Goal: Task Accomplishment & Management: Manage account settings

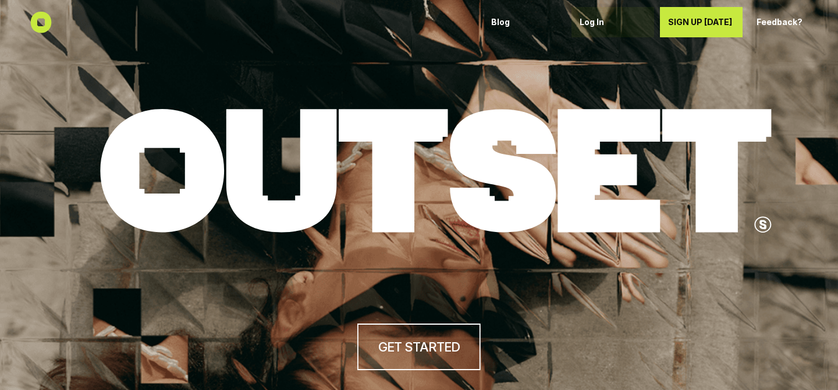
click at [599, 27] on div "Log In" at bounding box center [613, 22] width 66 height 19
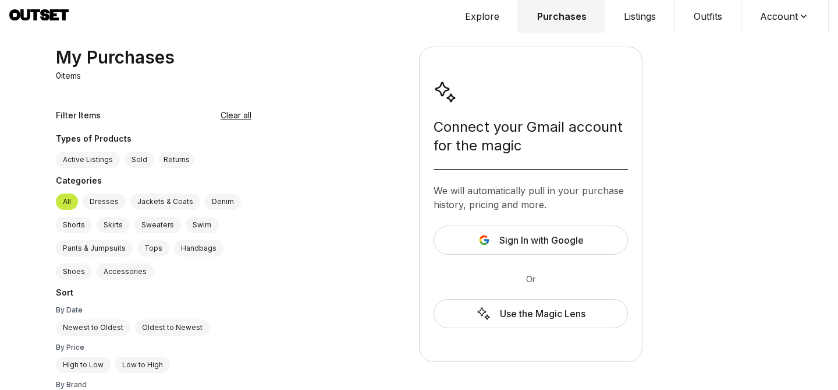
click at [639, 17] on button "Listings" at bounding box center [641, 16] width 70 height 33
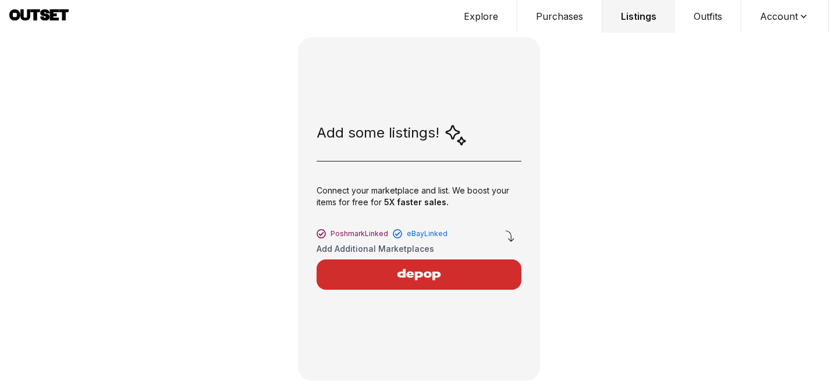
click at [711, 17] on button "Outfits" at bounding box center [708, 16] width 66 height 33
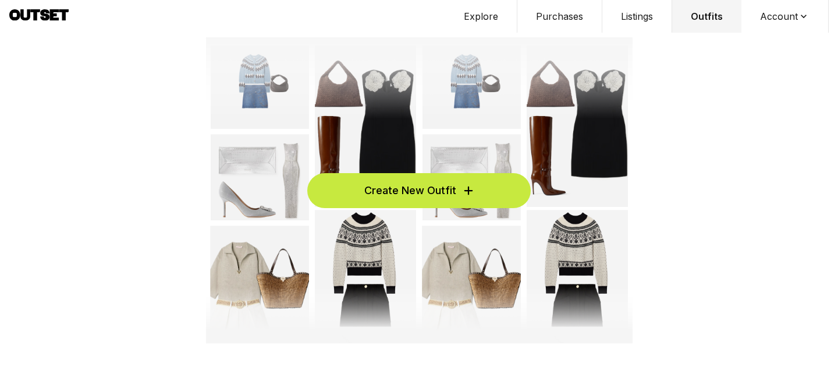
click at [795, 22] on button "Account" at bounding box center [785, 16] width 87 height 33
click at [751, 41] on span "Profile" at bounding box center [778, 38] width 102 height 21
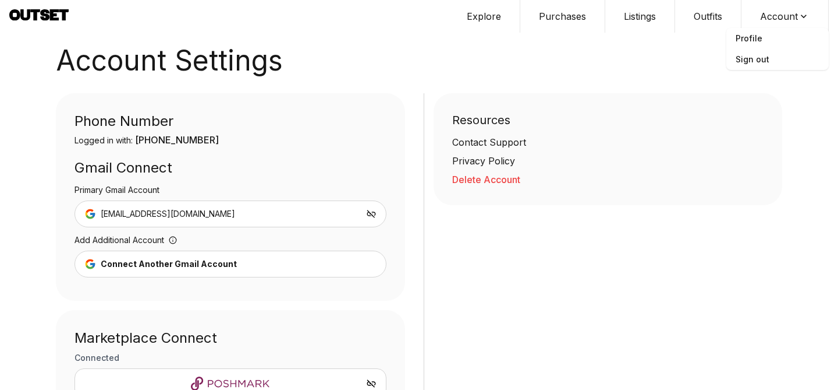
scroll to position [169, 0]
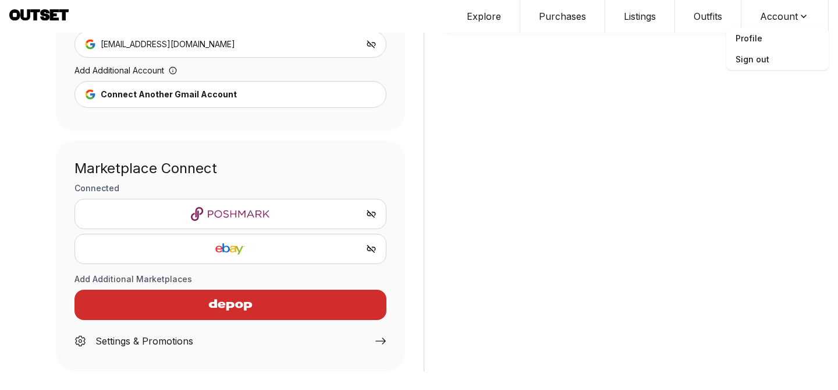
click at [122, 346] on div "Settings & Promotions" at bounding box center [144, 341] width 98 height 14
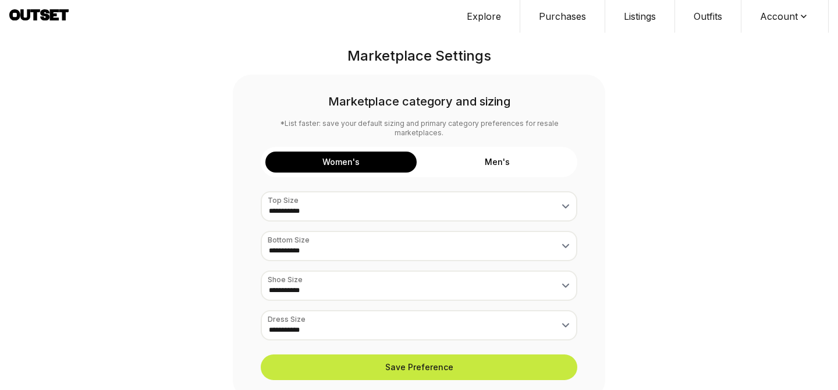
select select "*"
select select "***"
select select "*"
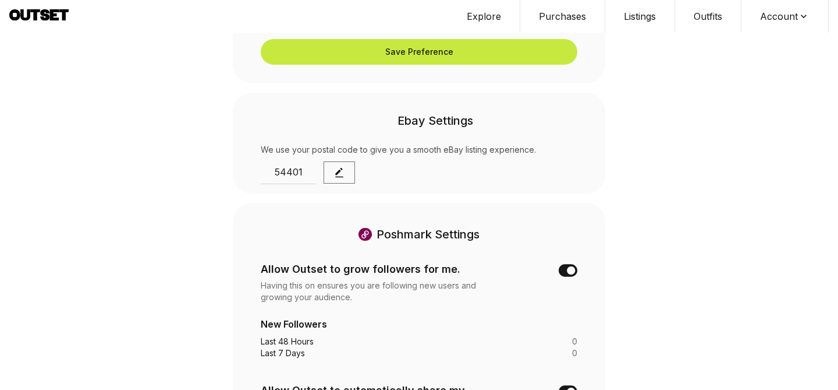
scroll to position [431, 0]
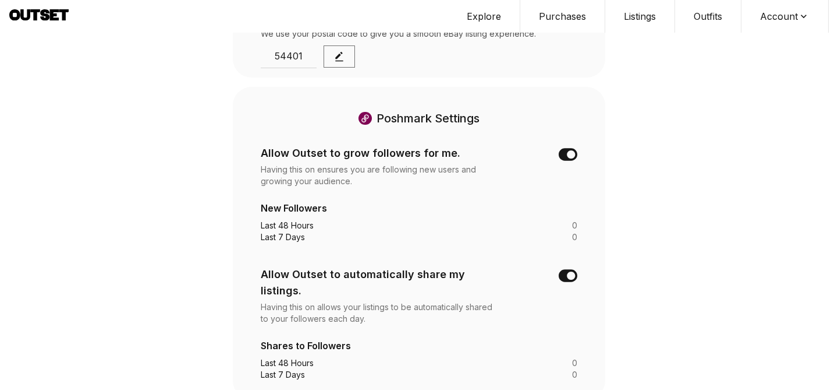
click at [329, 201] on h5 "New Followers" at bounding box center [419, 208] width 317 height 14
click at [563, 151] on icon at bounding box center [568, 154] width 19 height 19
click at [567, 148] on icon at bounding box center [568, 154] width 19 height 19
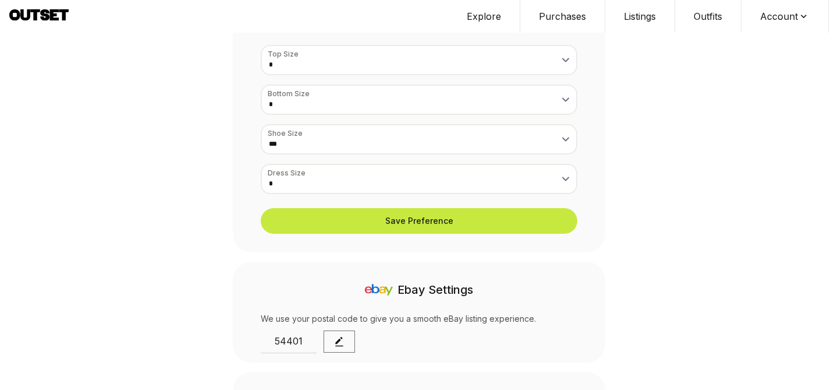
scroll to position [0, 0]
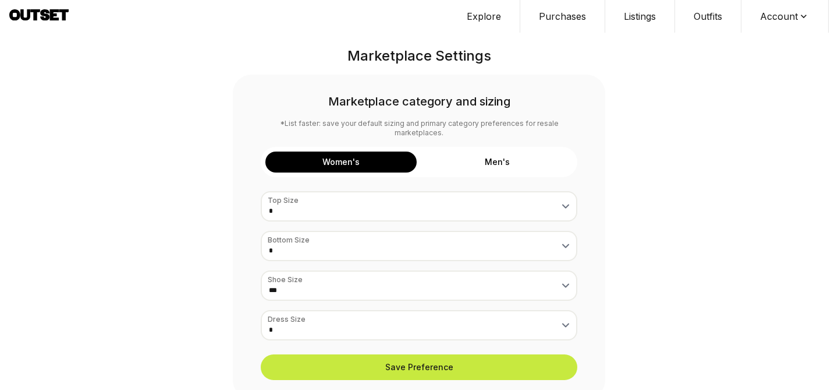
click at [493, 15] on button "Explore" at bounding box center [484, 16] width 72 height 33
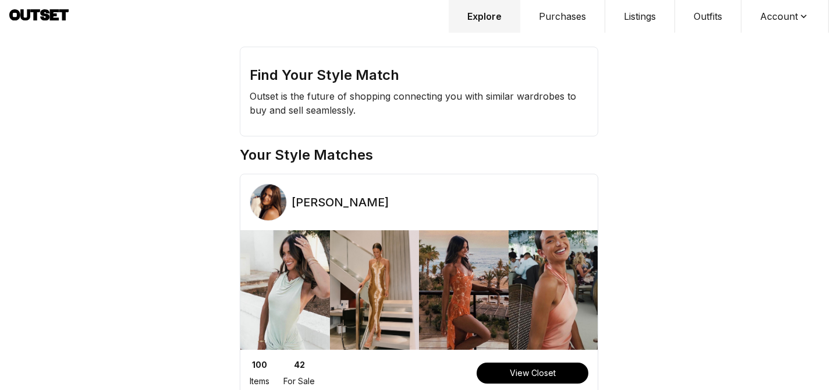
click at [572, 11] on button "Purchases" at bounding box center [563, 16] width 85 height 33
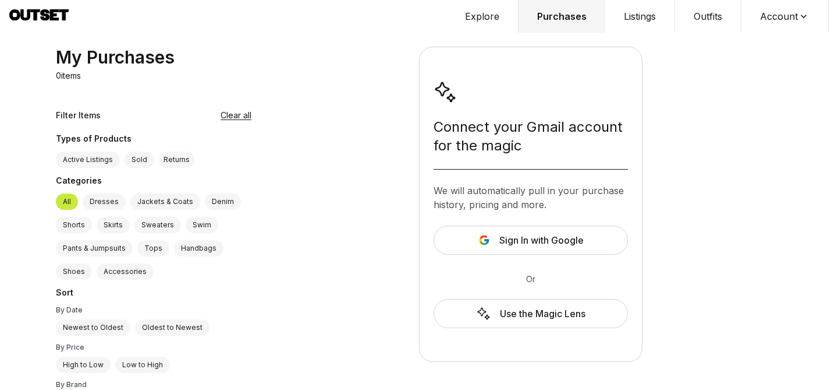
click at [133, 158] on label "Sold" at bounding box center [140, 159] width 30 height 16
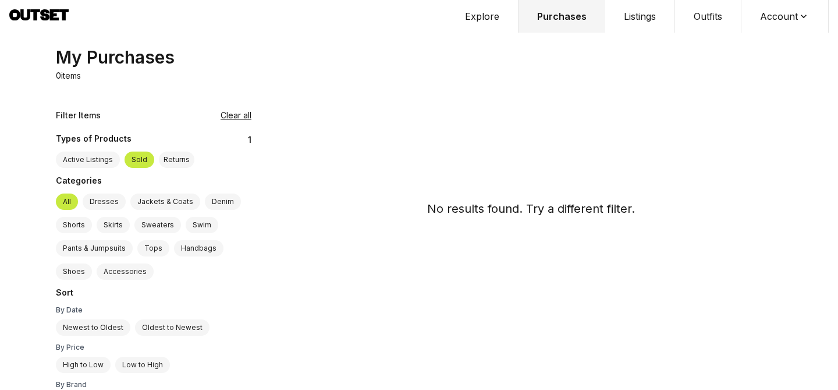
click at [251, 139] on div "Types of Products 1" at bounding box center [154, 140] width 196 height 14
click at [165, 162] on div "Returns" at bounding box center [177, 159] width 36 height 16
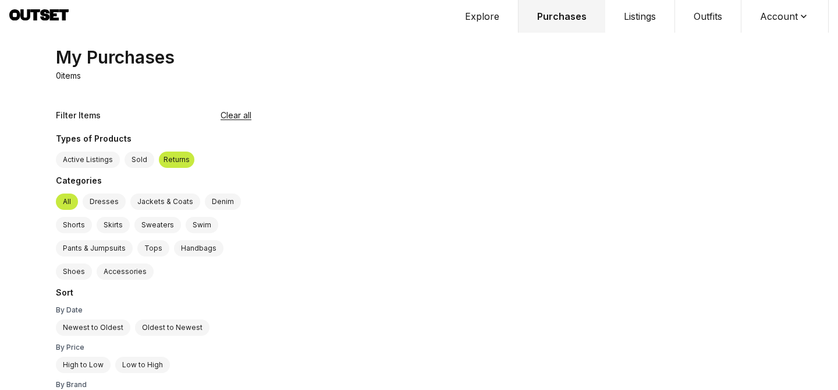
click at [84, 161] on label "Active Listings" at bounding box center [88, 159] width 64 height 16
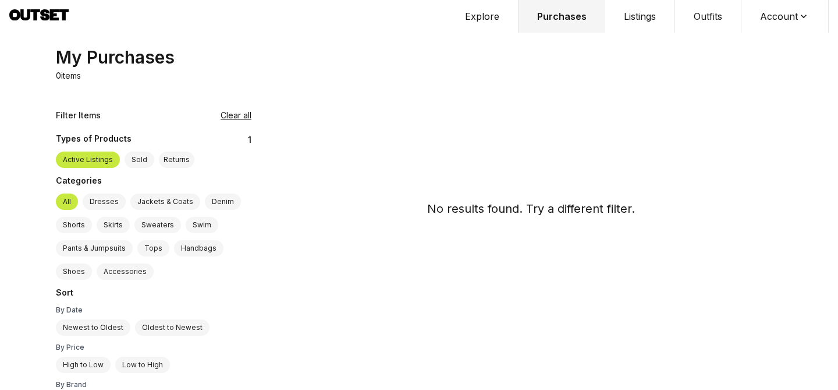
click at [381, 140] on div "No results found. Try a different filter." at bounding box center [531, 132] width 512 height 170
click at [790, 18] on button "Account" at bounding box center [785, 16] width 87 height 33
